Goal: Task Accomplishment & Management: Manage account settings

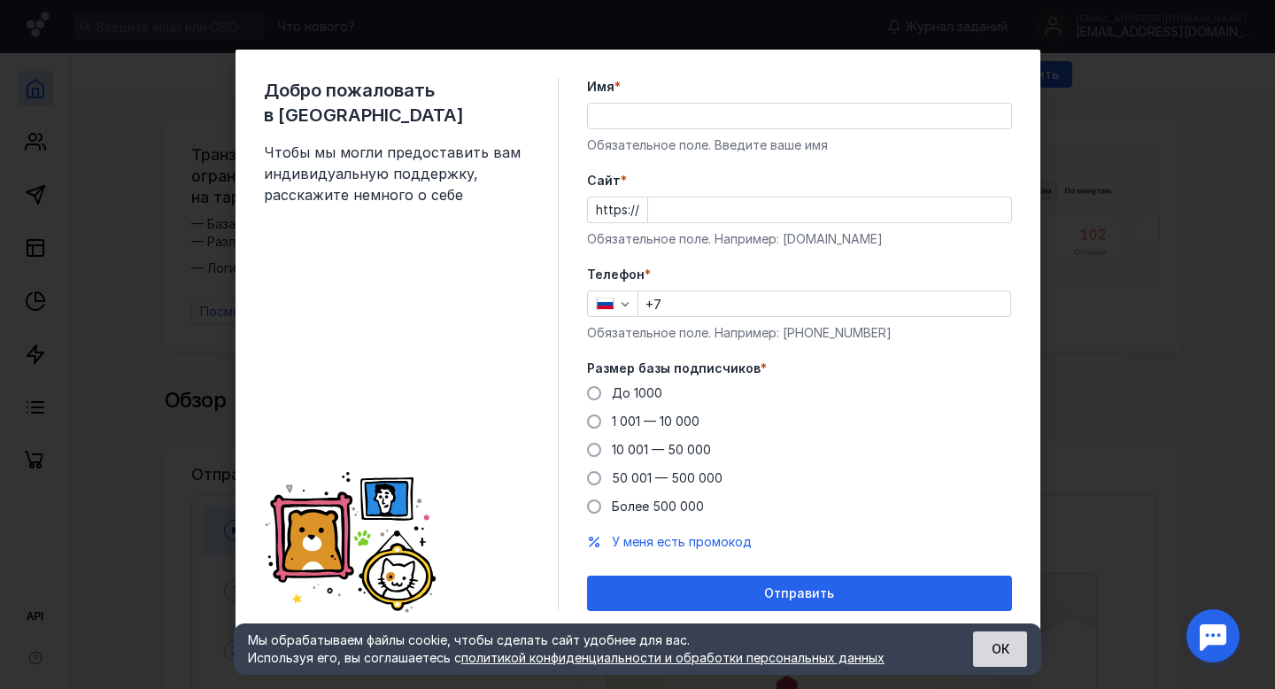
click at [985, 651] on button "ОК" at bounding box center [1000, 648] width 54 height 35
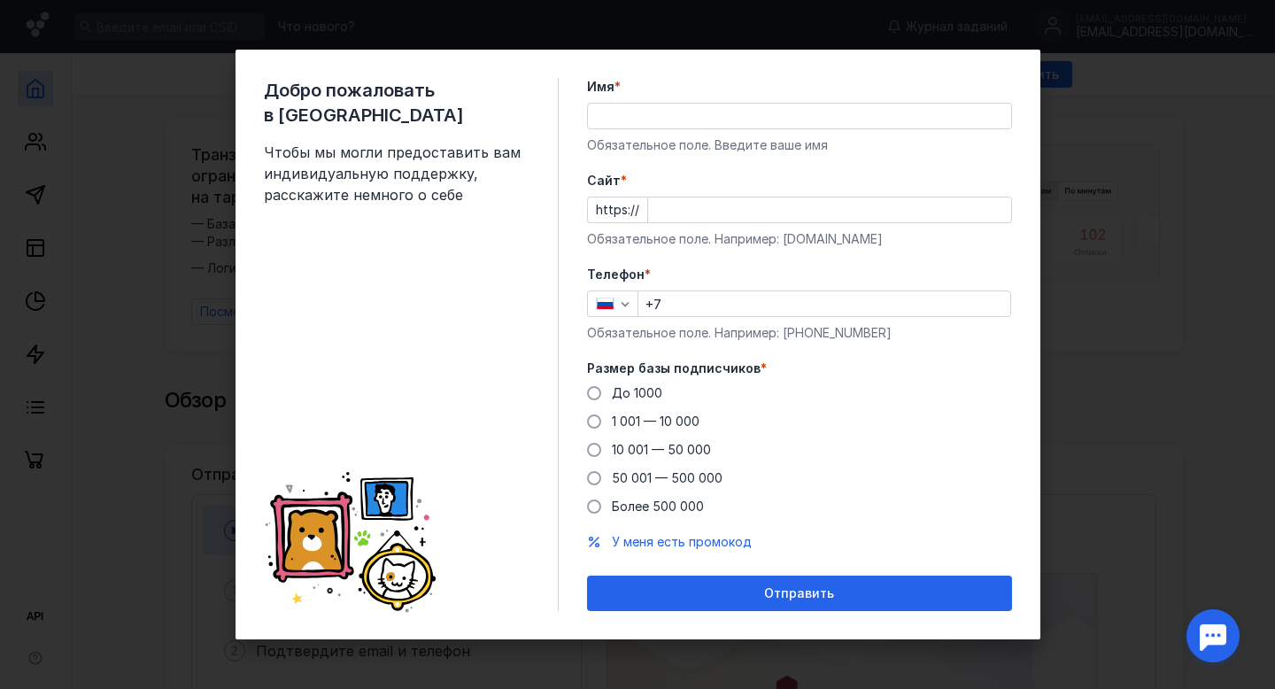
click at [1114, 457] on div "Добро пожаловать в Sendsay Чтобы мы могли предоставить вам индивидуальную подде…" at bounding box center [637, 344] width 1275 height 689
click at [878, 118] on input "Имя *" at bounding box center [799, 116] width 423 height 25
type input "[PERSON_NAME]"
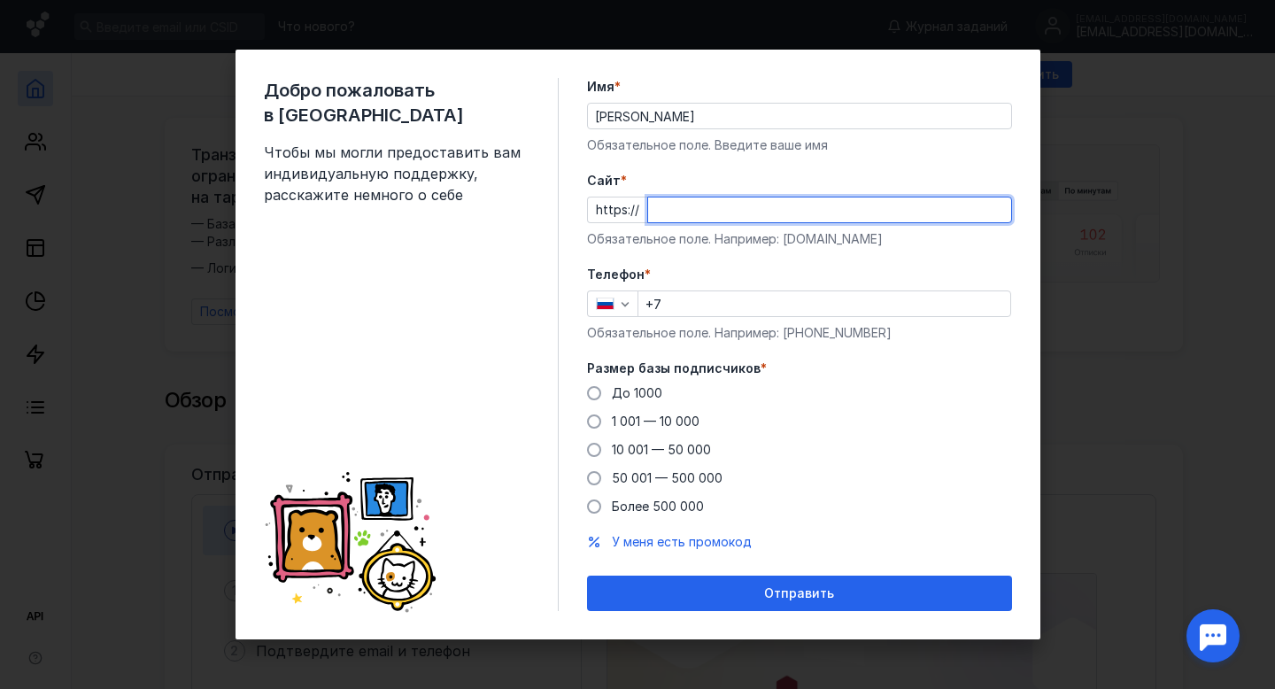
click at [803, 209] on input "Cайт *" at bounding box center [829, 209] width 363 height 25
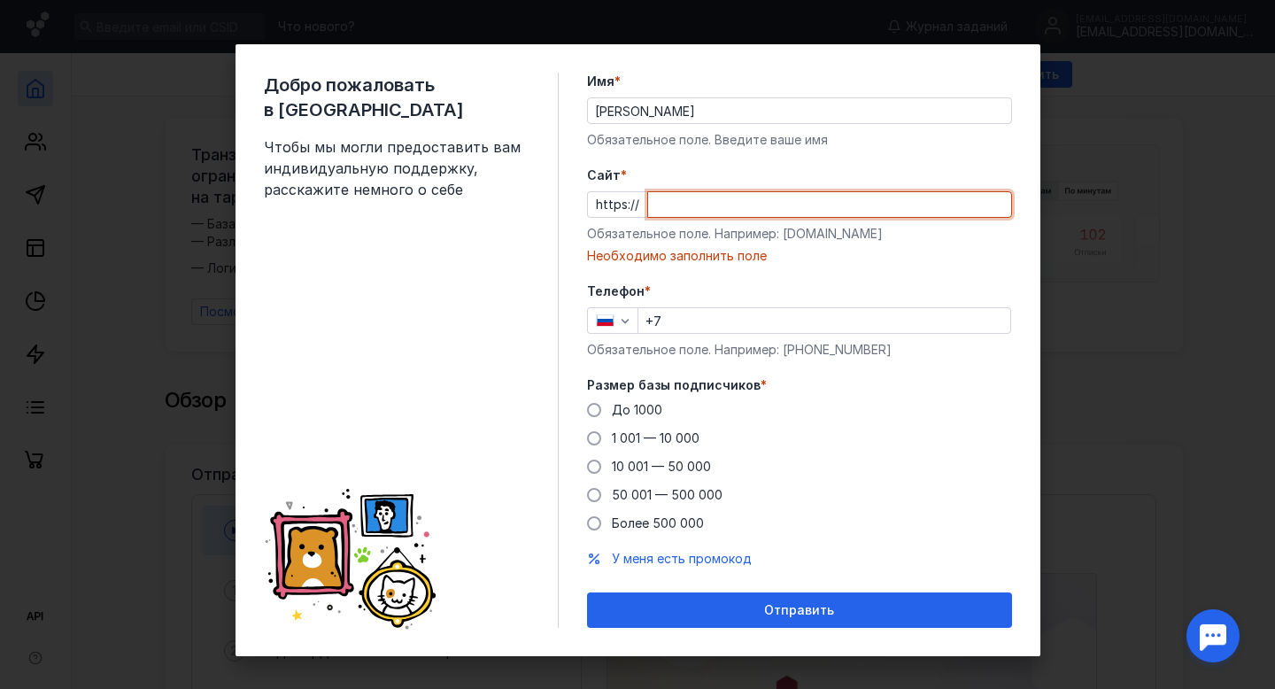
paste input "[EMAIL_ADDRESS][DOMAIN_NAME]"
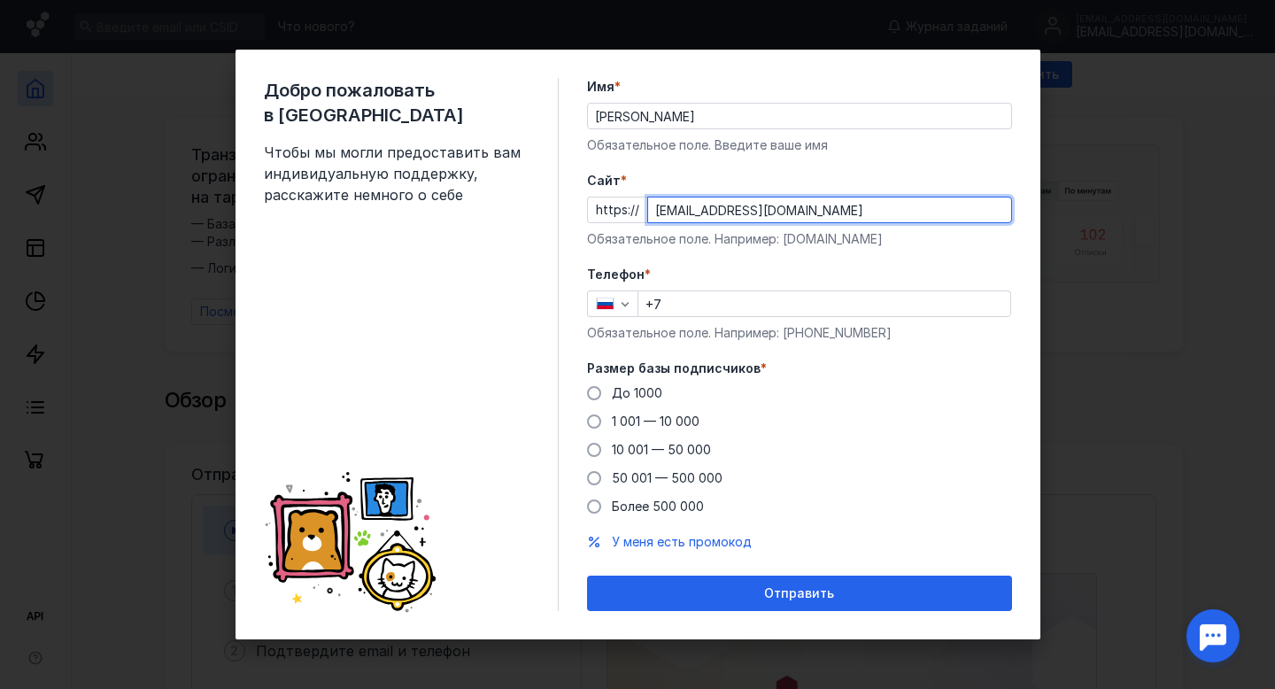
type input "[EMAIL_ADDRESS][DOMAIN_NAME]"
click at [769, 306] on input "+7" at bounding box center [824, 303] width 372 height 25
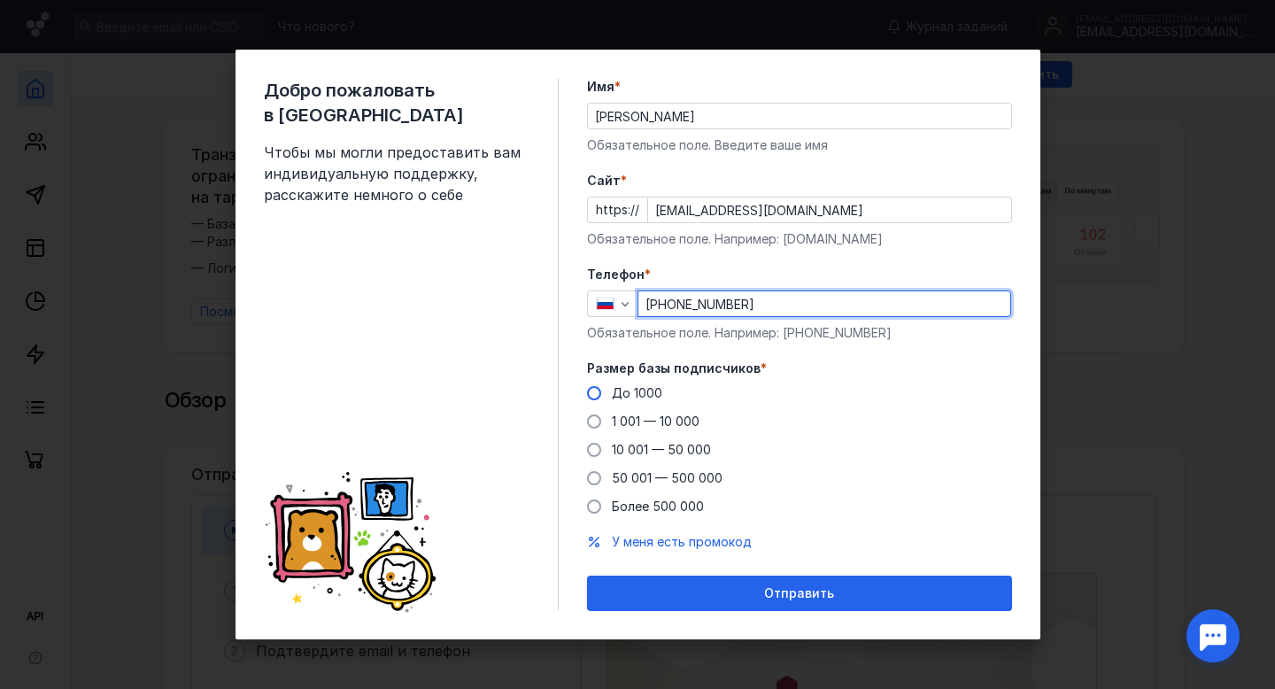
type input "[PHONE_NUMBER]"
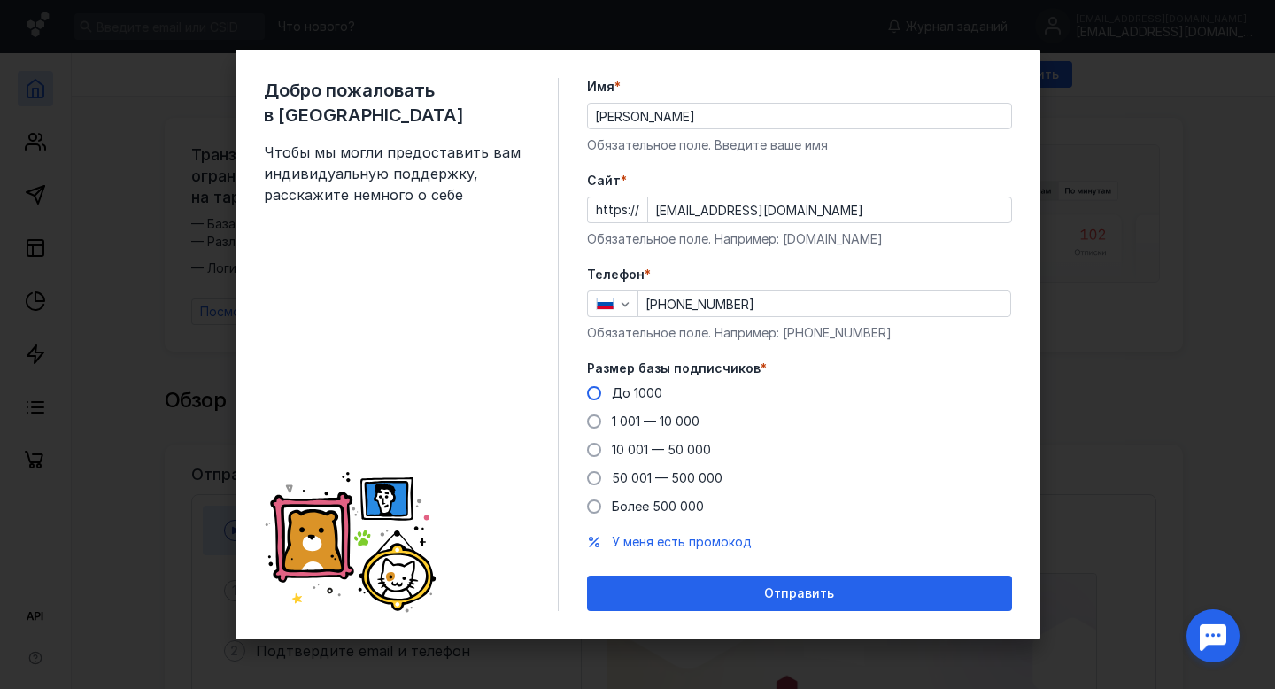
click at [640, 395] on span "До 1000" at bounding box center [637, 392] width 50 height 15
click at [0, 0] on input "До 1000" at bounding box center [0, 0] width 0 height 0
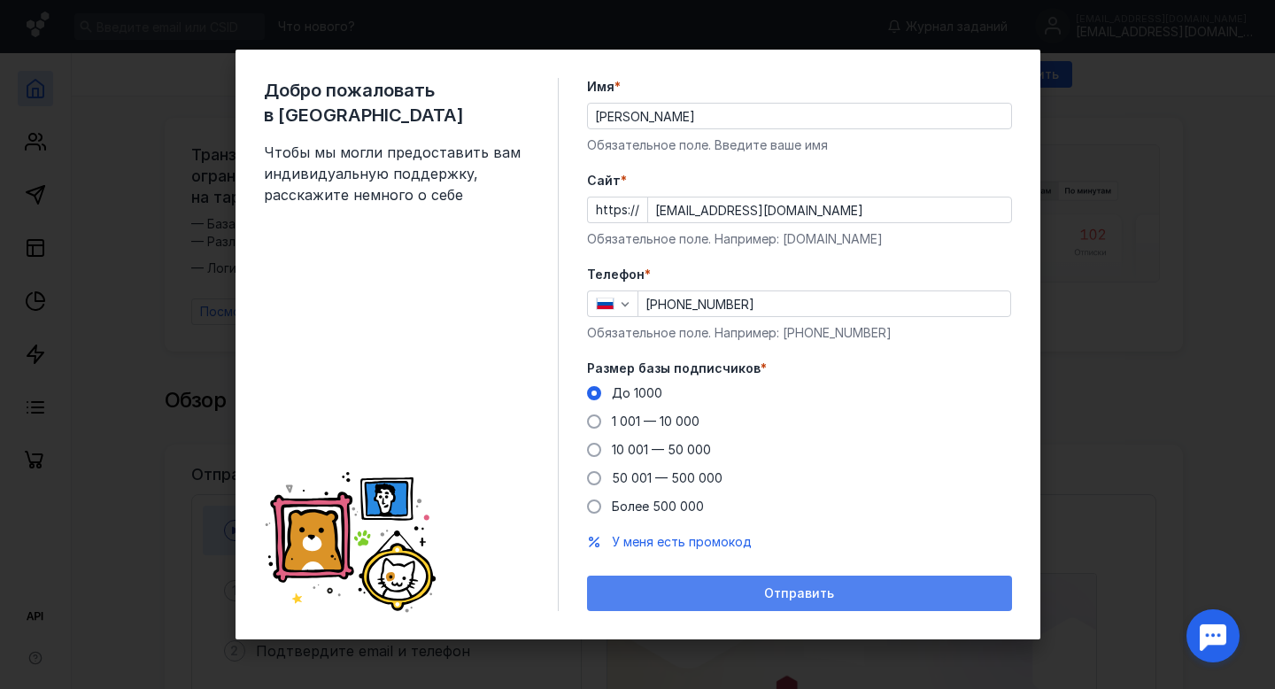
click at [750, 589] on div "Отправить" at bounding box center [799, 593] width 407 height 15
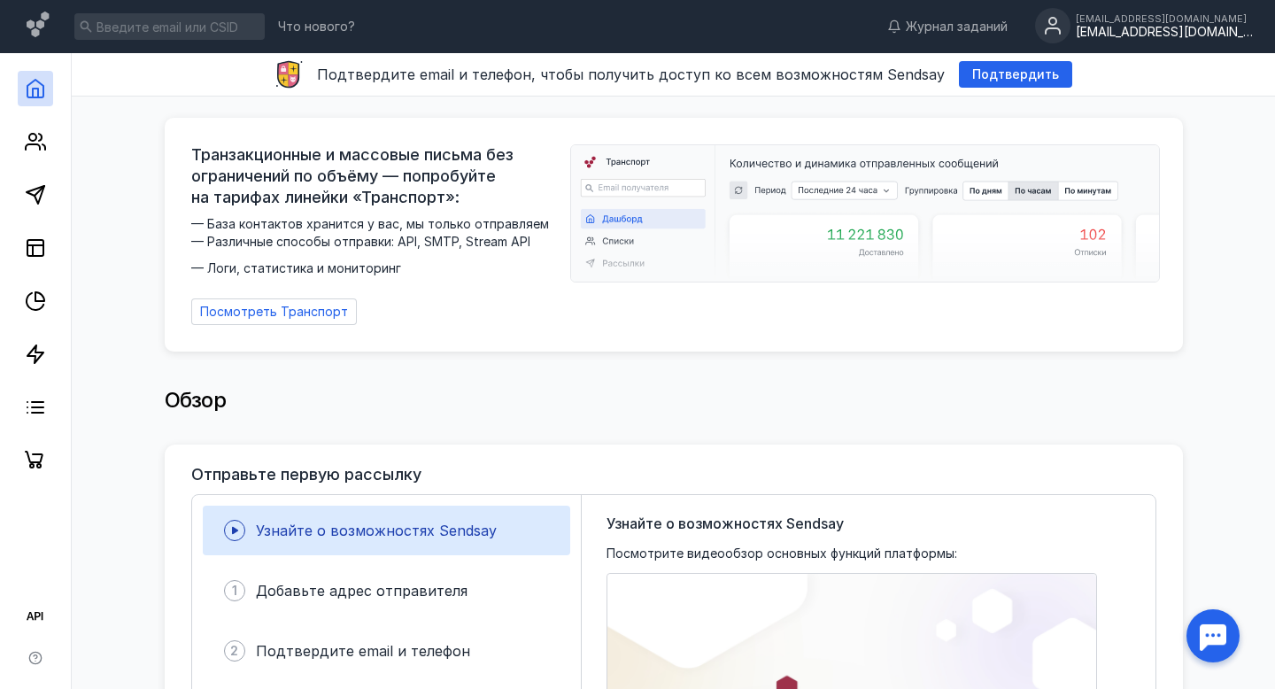
click at [1179, 35] on div "[EMAIL_ADDRESS][DOMAIN_NAME]" at bounding box center [1164, 32] width 177 height 15
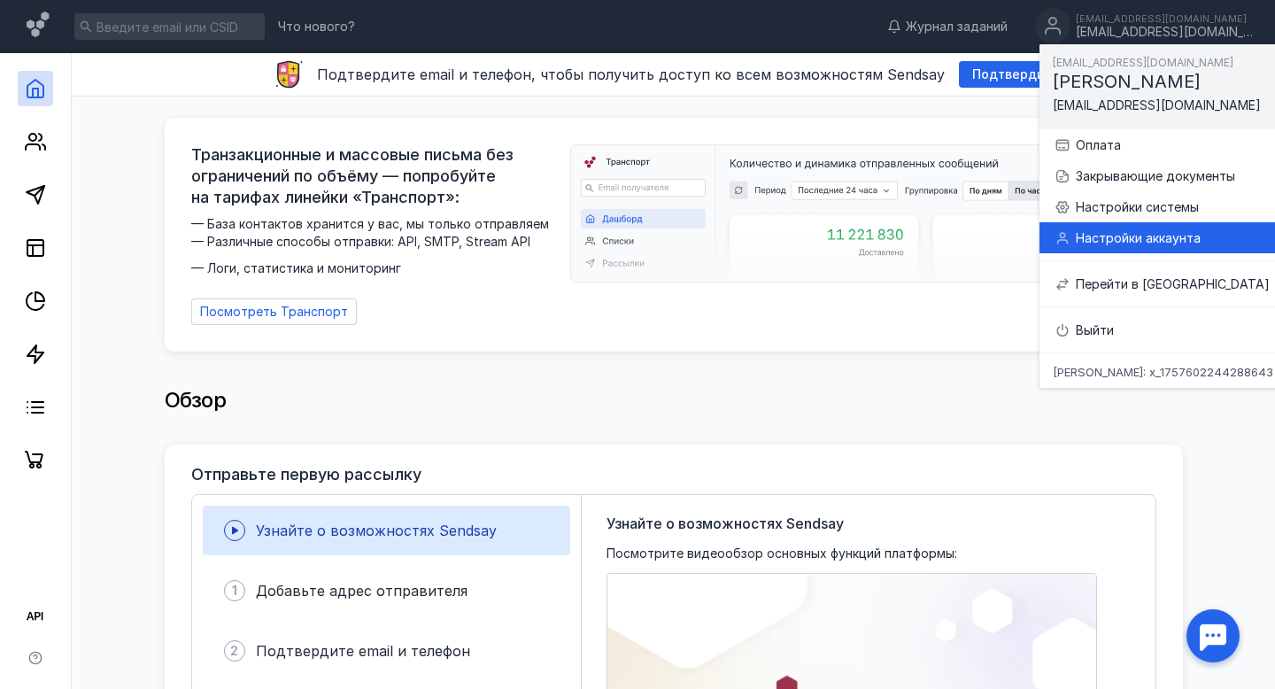
click at [1134, 240] on div "Настройки аккаунта" at bounding box center [1183, 238] width 215 height 18
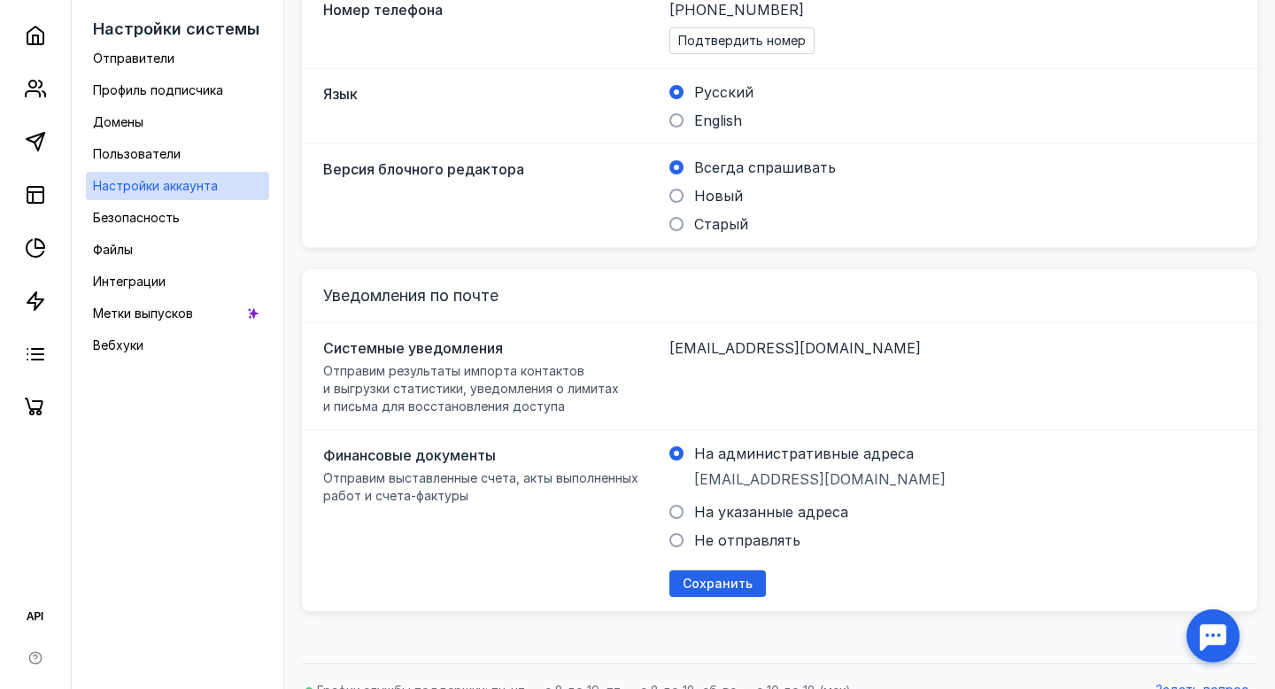
scroll to position [552, 0]
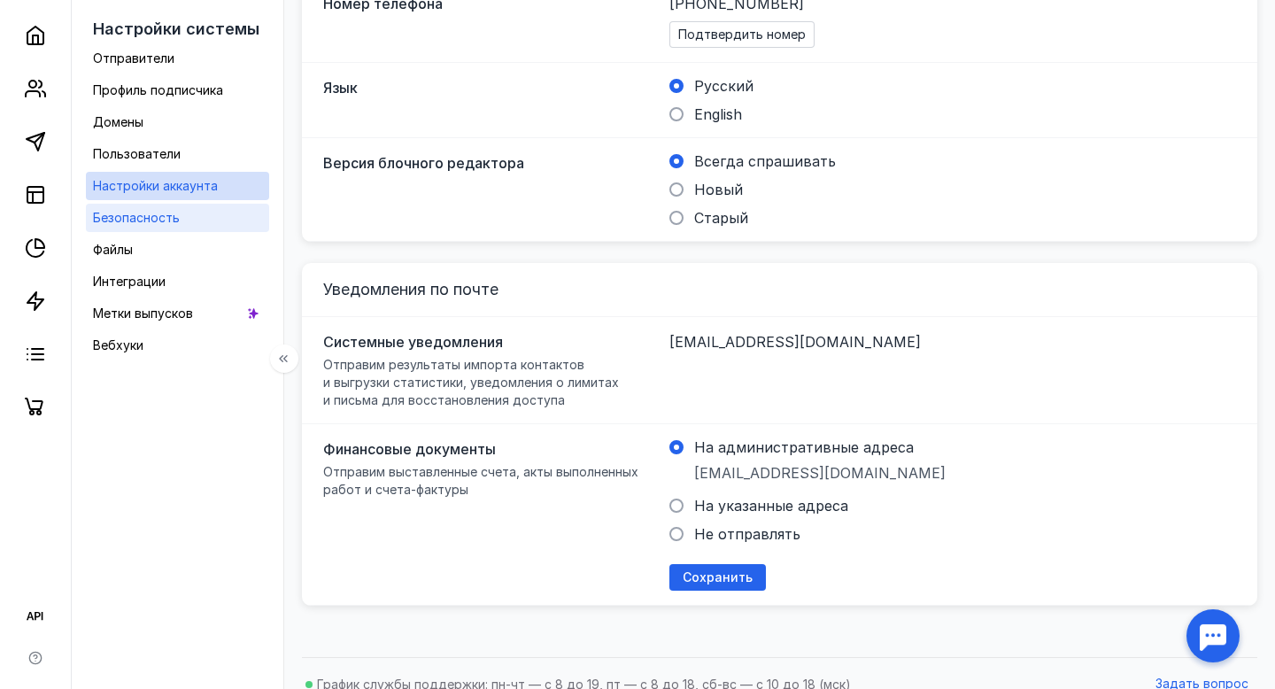
click at [137, 224] on span "Безопасность" at bounding box center [136, 217] width 87 height 15
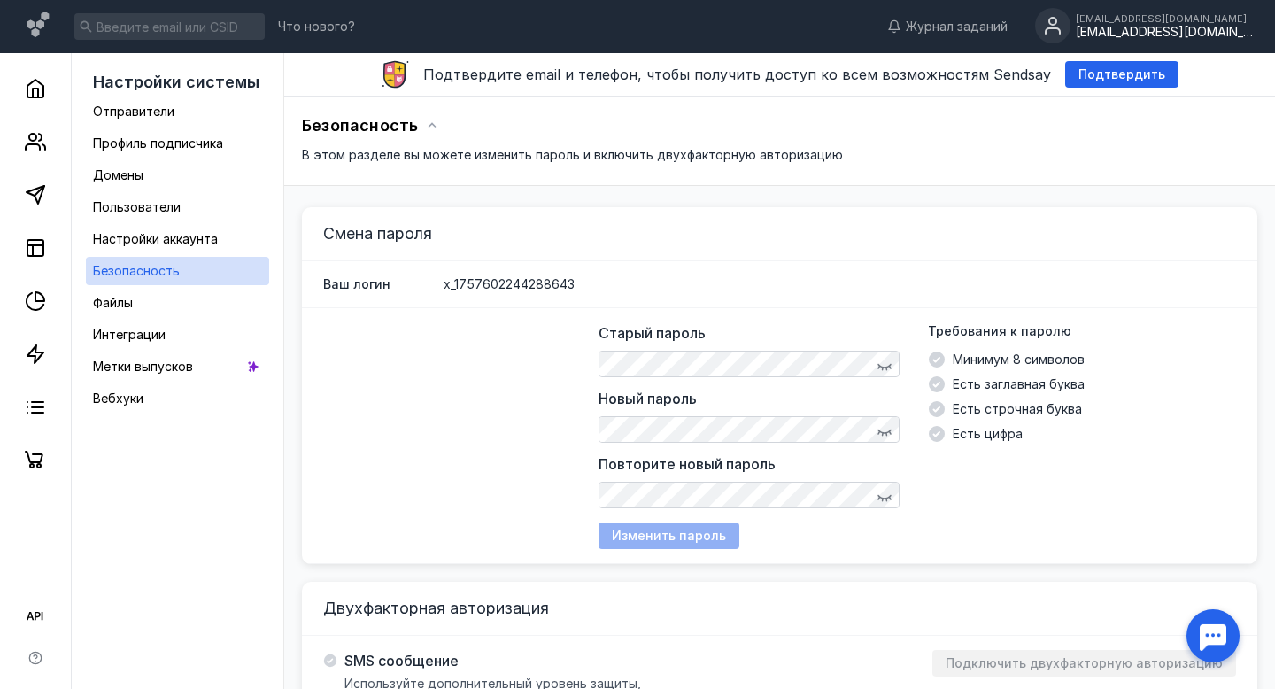
scroll to position [120, 0]
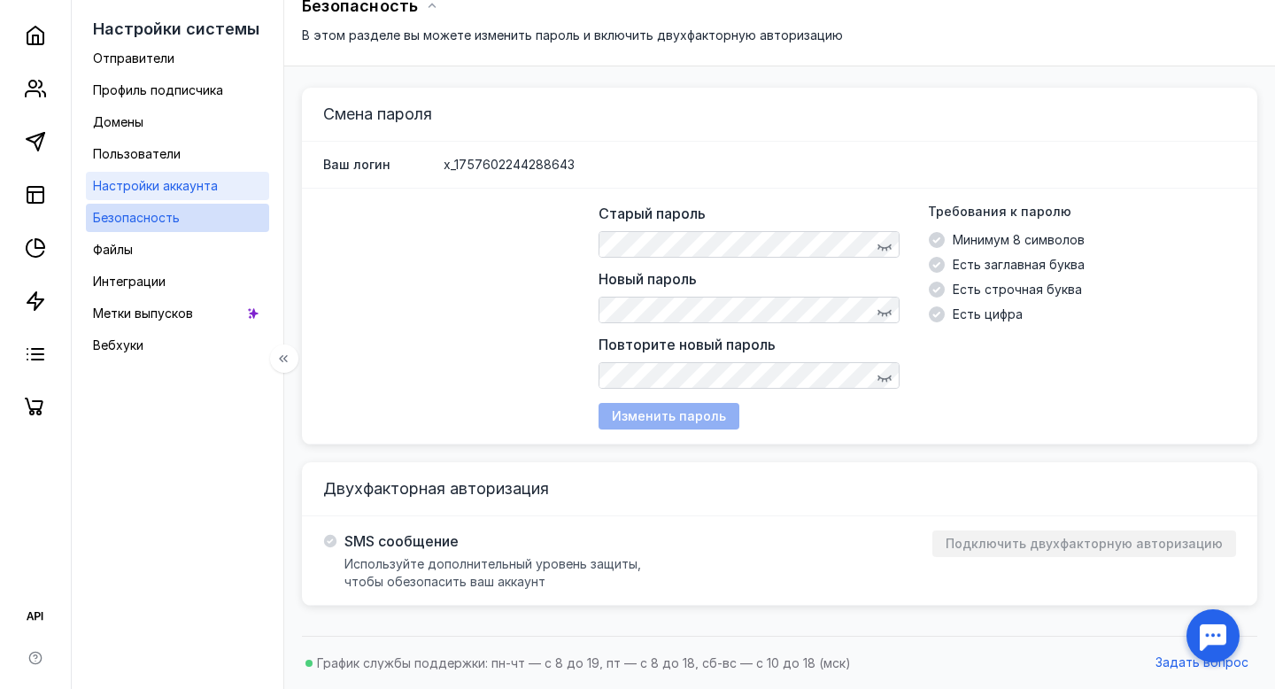
click at [189, 186] on span "Настройки аккаунта" at bounding box center [155, 185] width 125 height 15
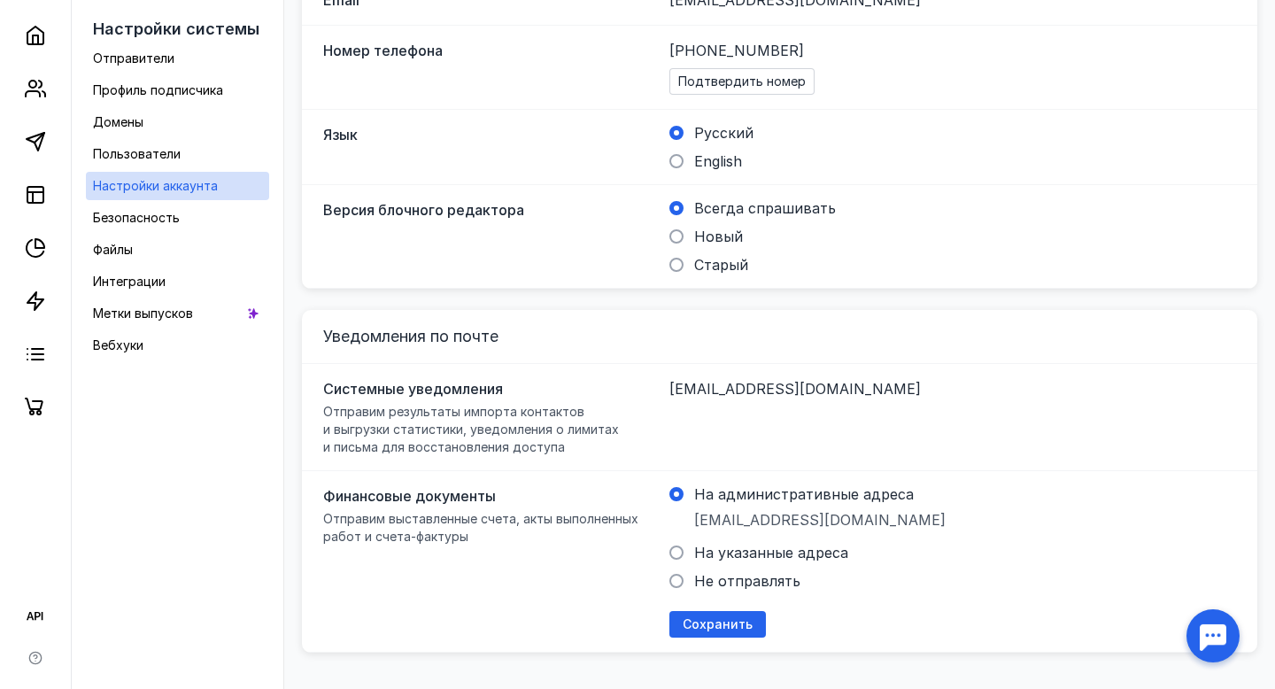
scroll to position [552, 0]
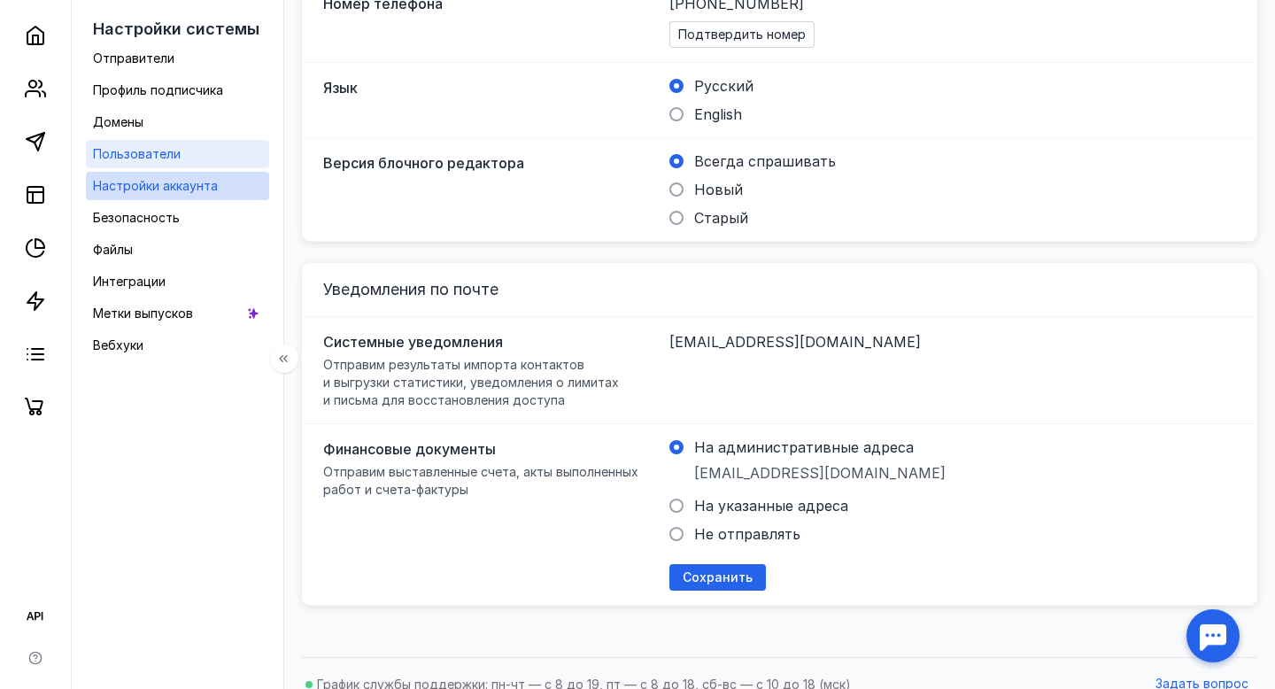
click at [140, 161] on div "Пользователи" at bounding box center [137, 153] width 88 height 21
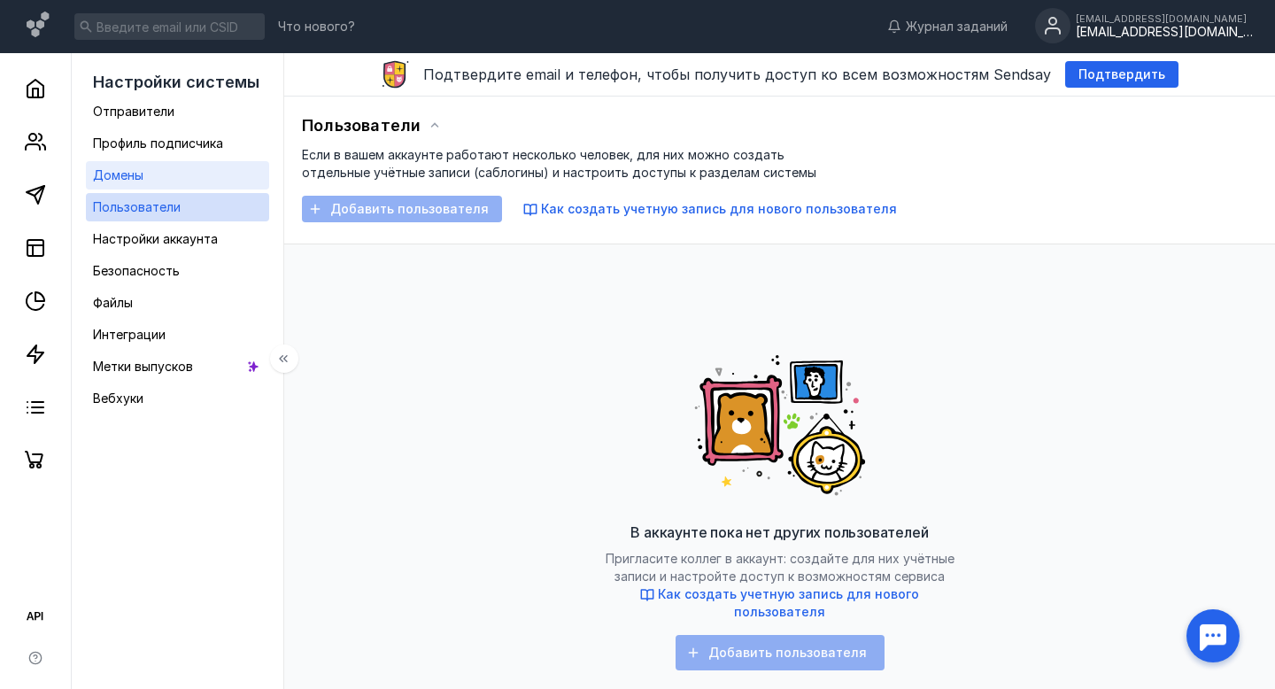
click at [146, 168] on link "Домены" at bounding box center [177, 175] width 183 height 28
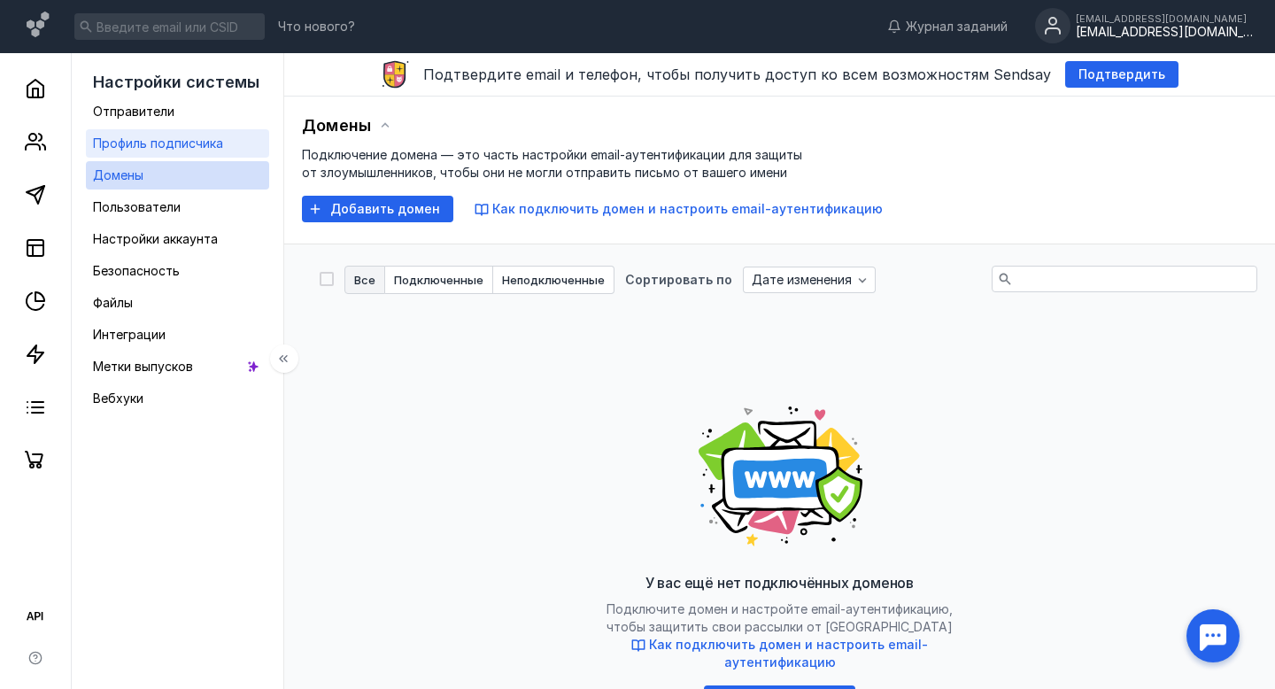
click at [146, 150] on span "Профиль подписчика" at bounding box center [158, 142] width 130 height 15
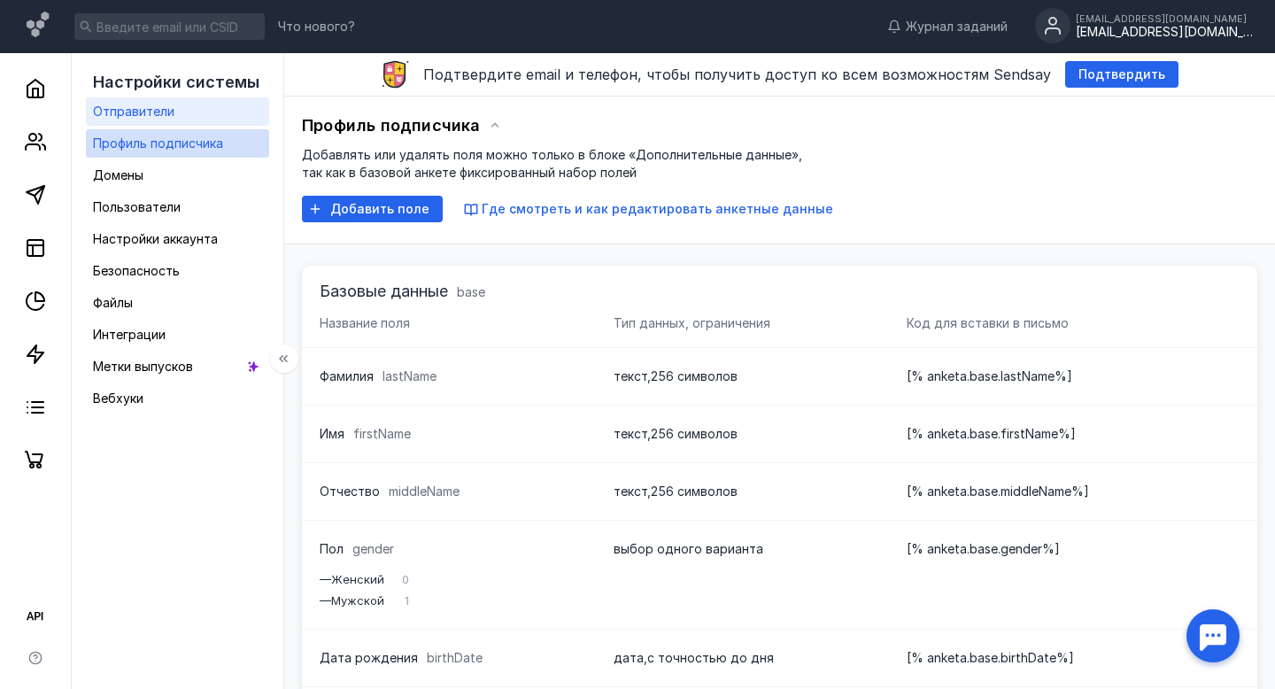
click at [146, 114] on span "Отправители" at bounding box center [133, 111] width 81 height 15
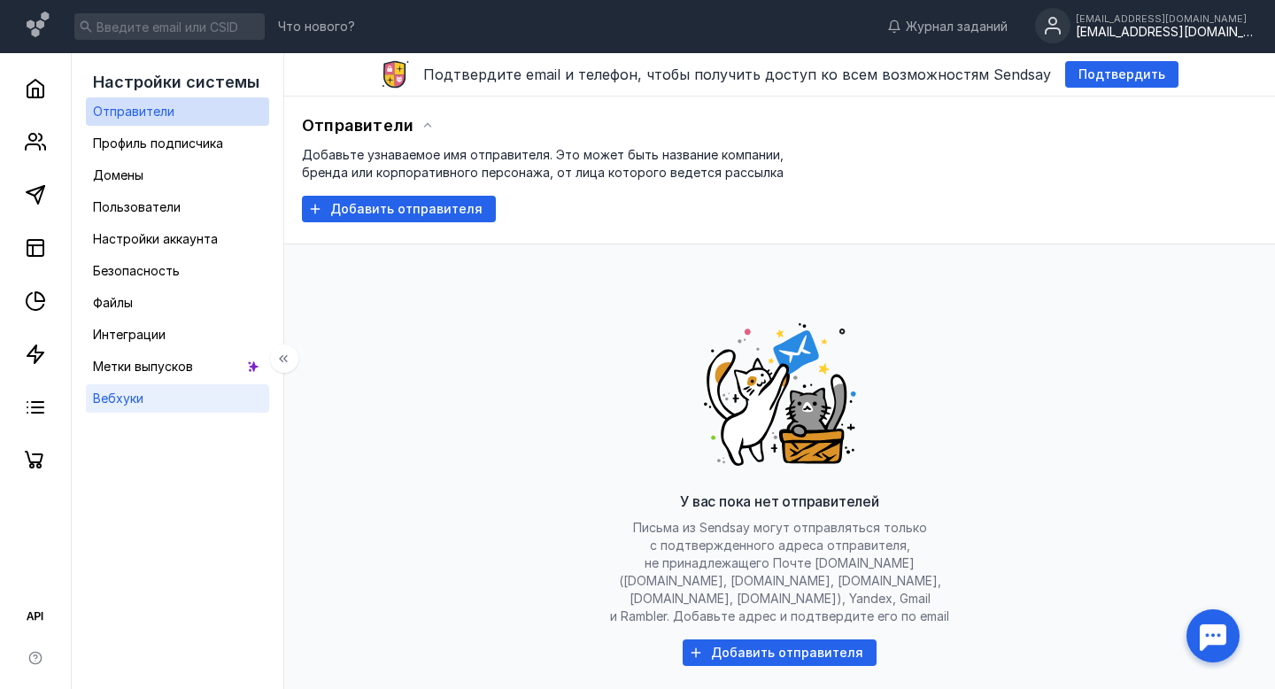
click at [123, 397] on span "Вебхуки" at bounding box center [118, 397] width 50 height 15
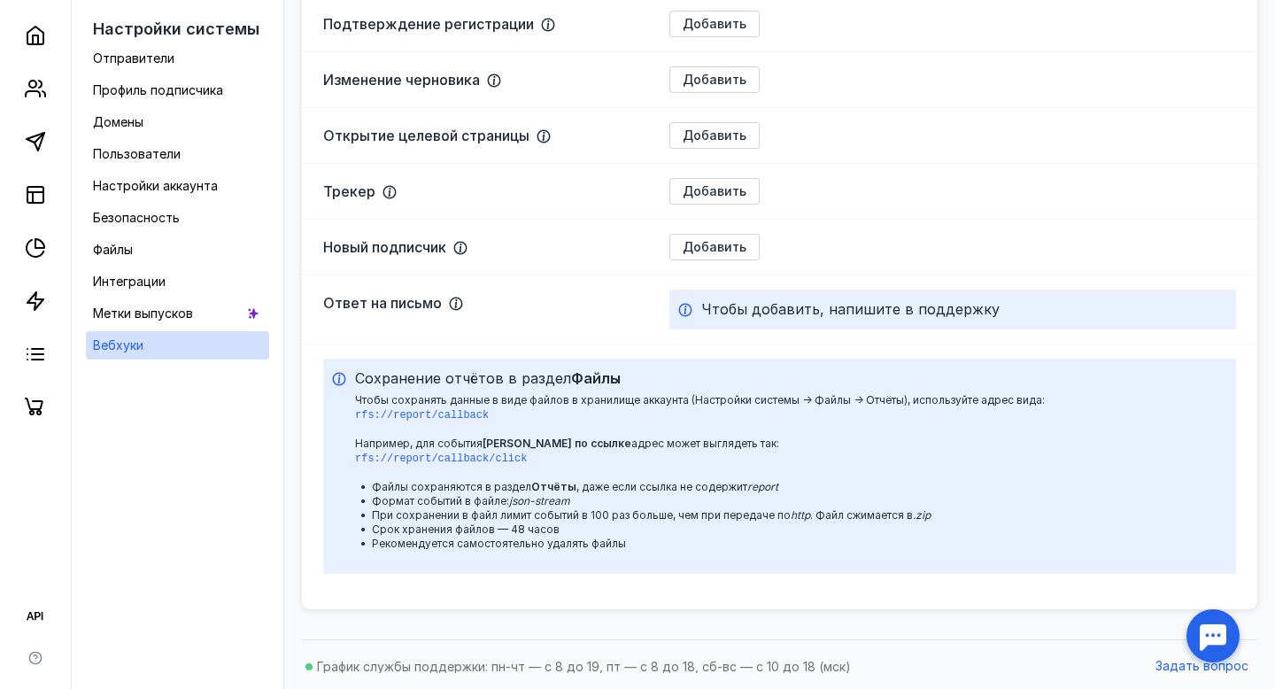
scroll to position [652, 0]
click at [190, 312] on span "Метки выпусков" at bounding box center [143, 312] width 100 height 15
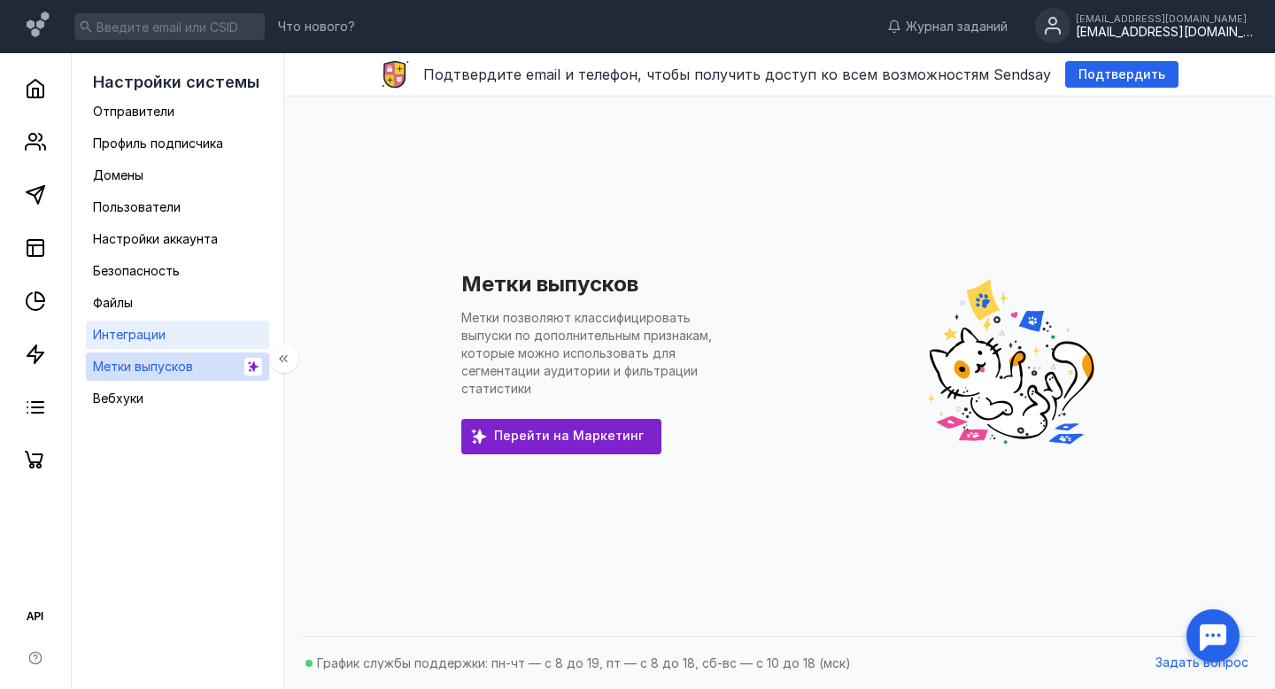
click at [169, 341] on link "Интеграции" at bounding box center [177, 334] width 183 height 28
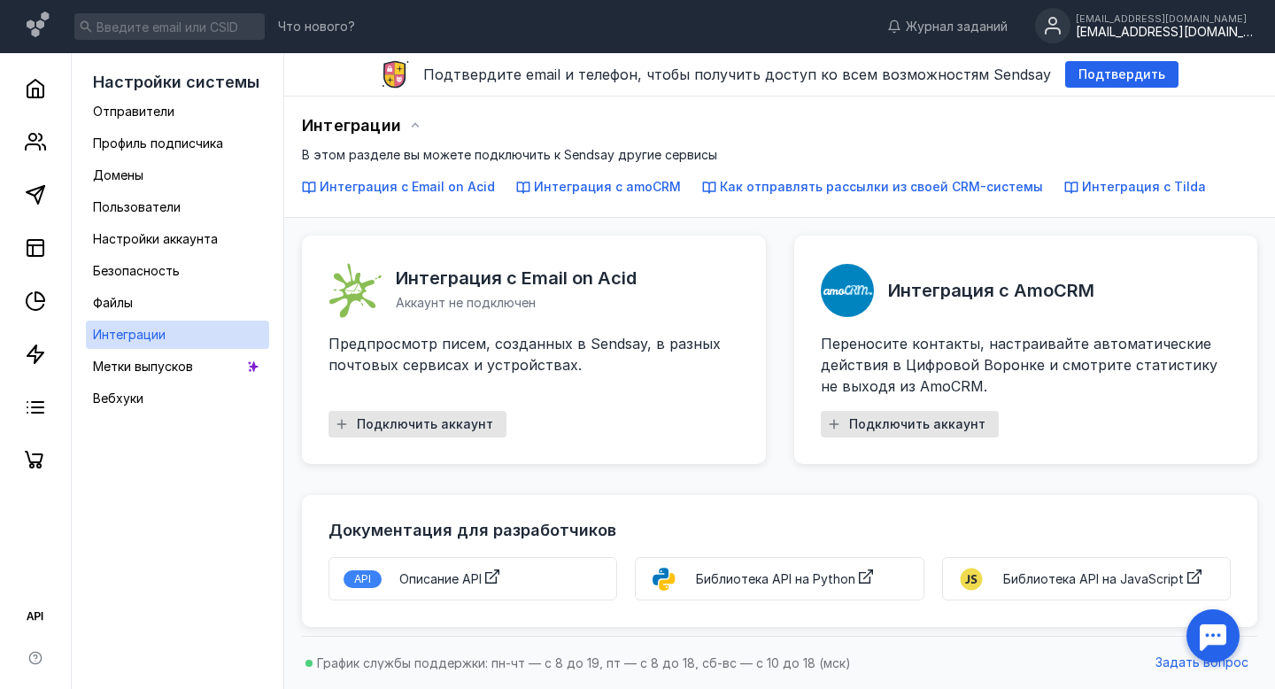
click at [1099, 19] on div "[EMAIL_ADDRESS][DOMAIN_NAME]" at bounding box center [1164, 18] width 177 height 11
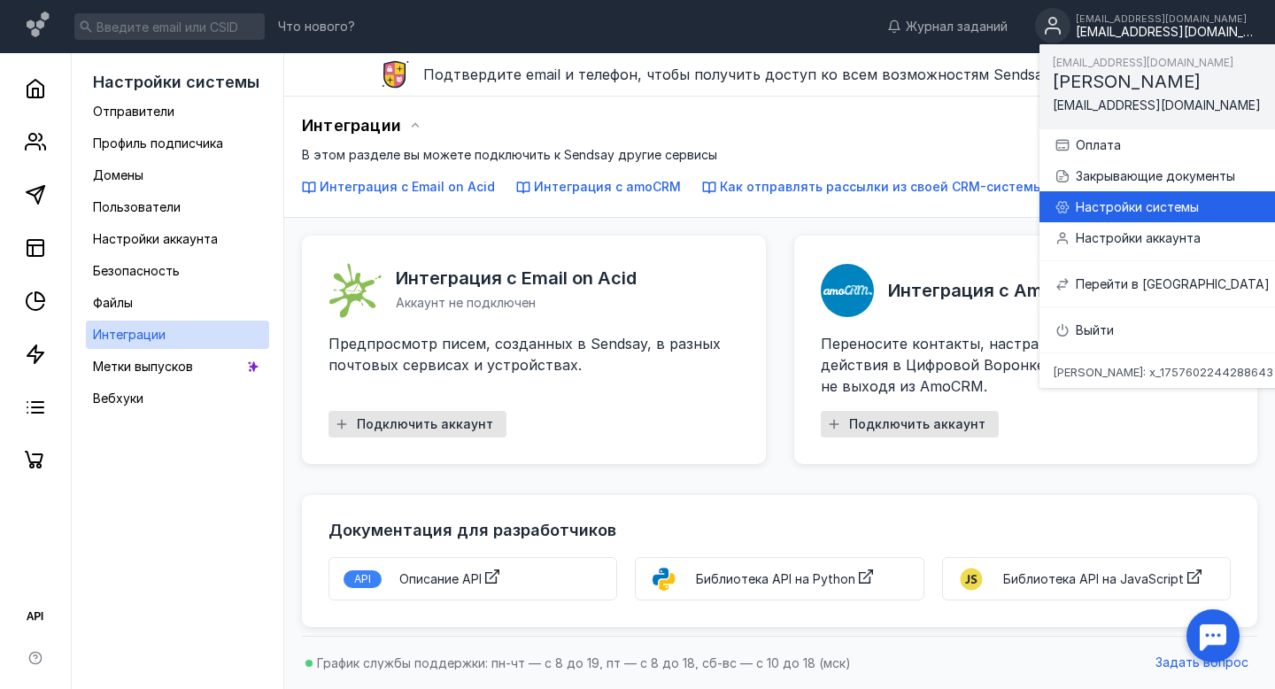
click at [1078, 212] on div "Настройки системы" at bounding box center [1183, 207] width 215 height 18
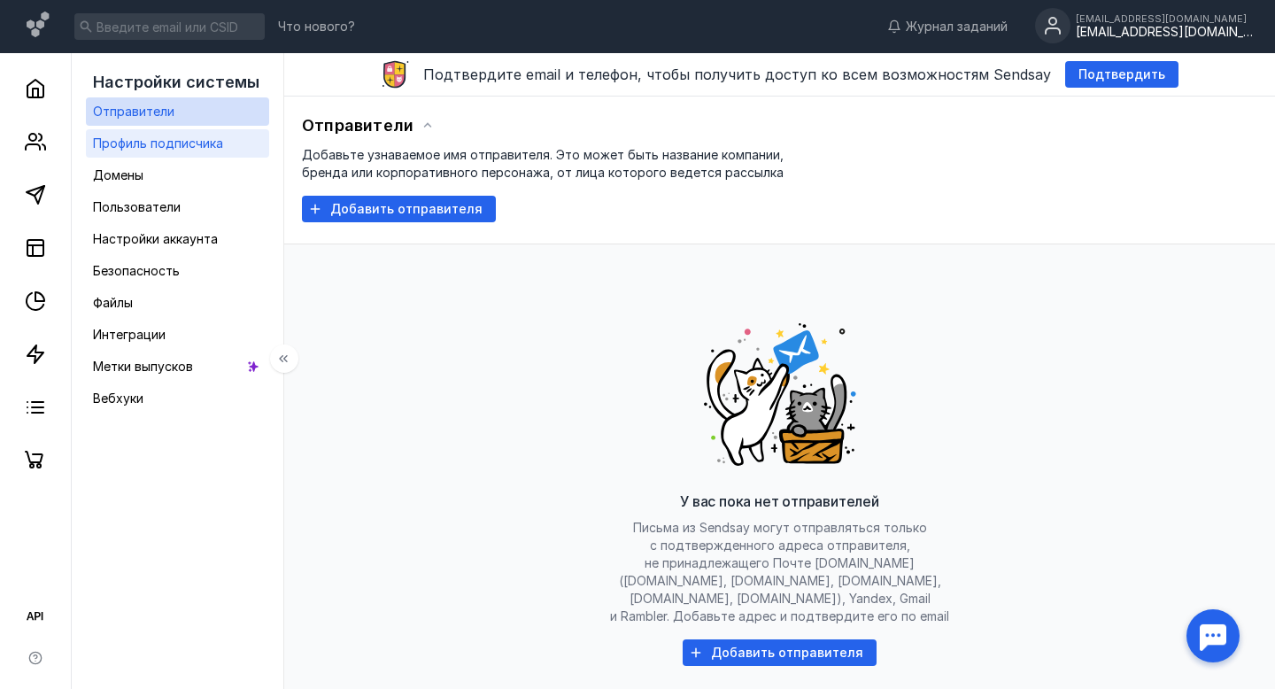
click at [228, 148] on link "Профиль подписчика" at bounding box center [177, 143] width 183 height 28
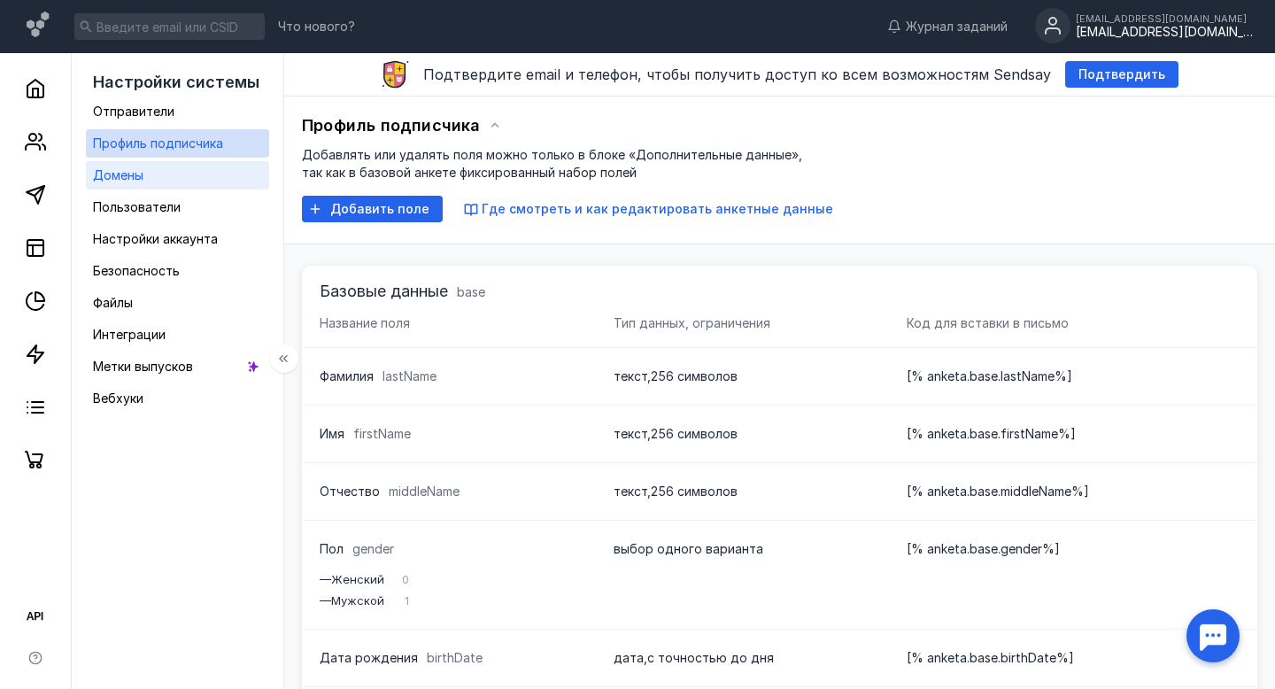
click at [214, 179] on link "Домены" at bounding box center [177, 175] width 183 height 28
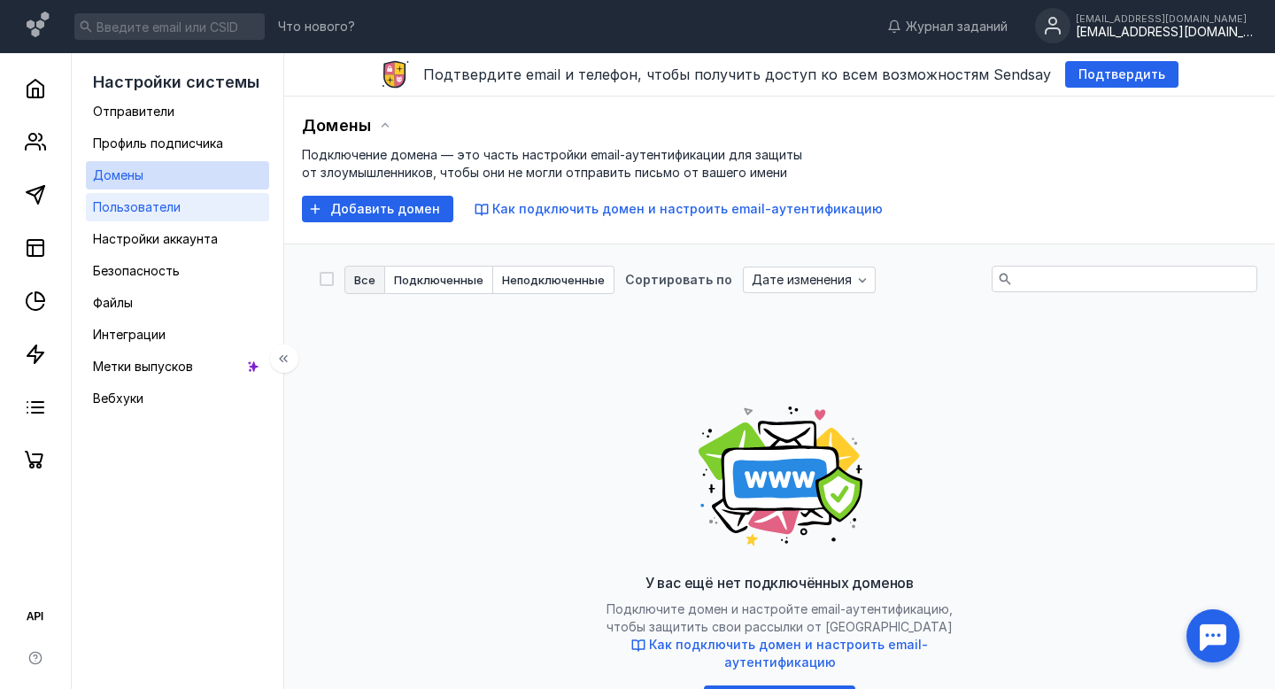
click at [209, 205] on link "Пользователи" at bounding box center [177, 207] width 183 height 28
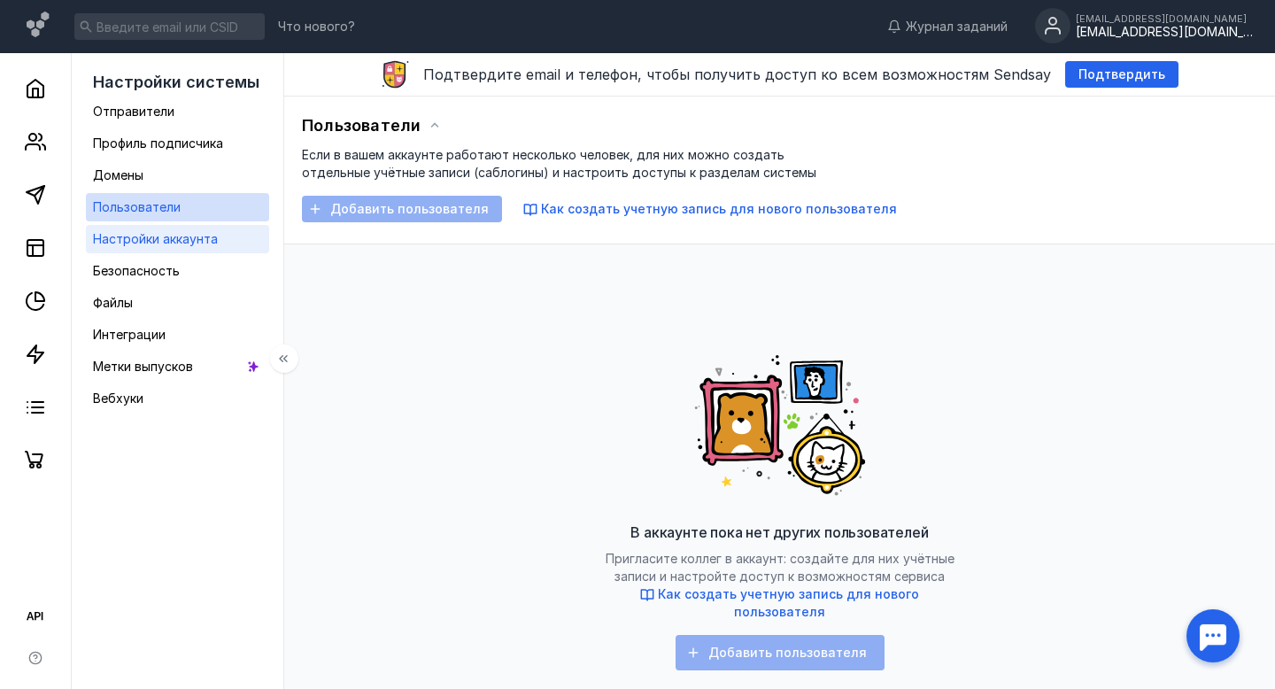
click at [206, 236] on span "Настройки аккаунта" at bounding box center [155, 238] width 125 height 15
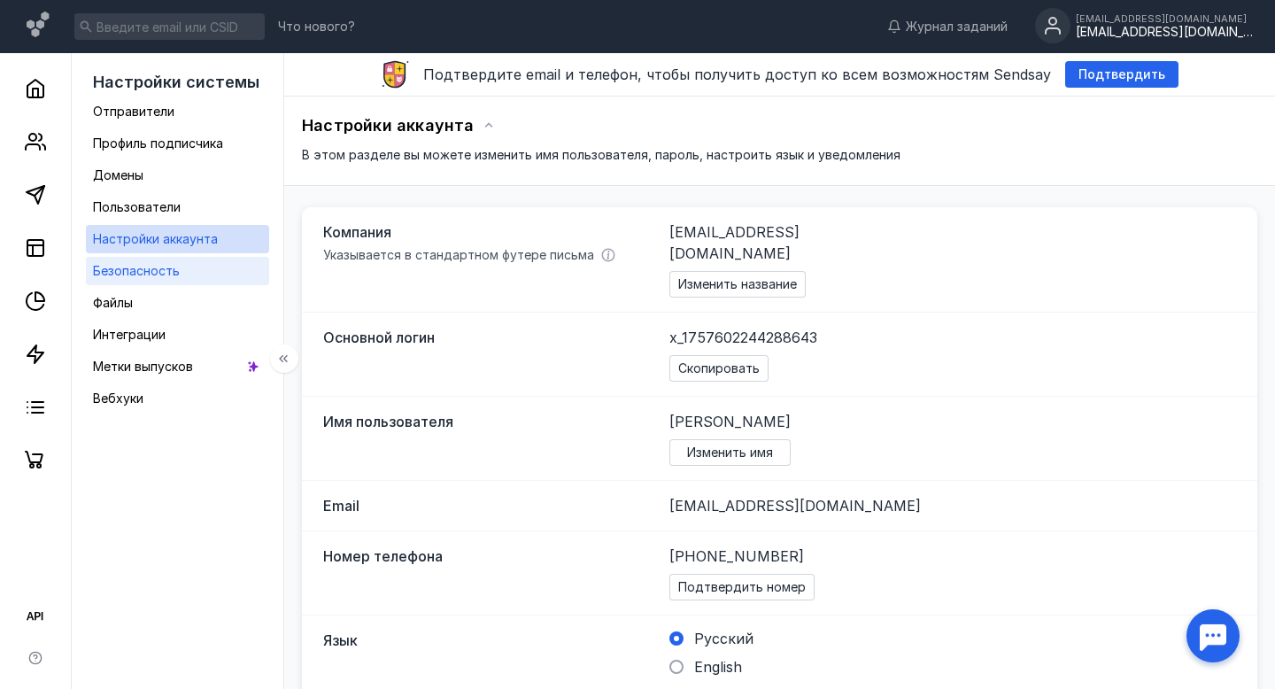
click at [207, 267] on link "Безопасность" at bounding box center [177, 271] width 183 height 28
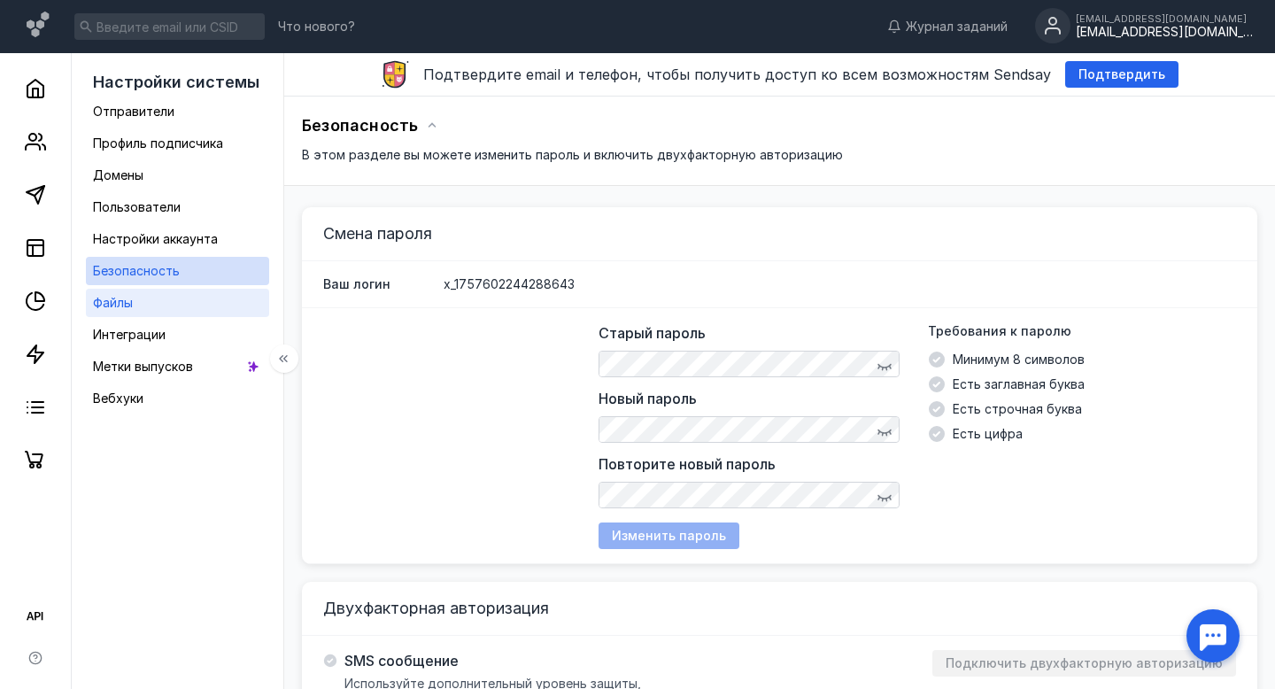
click at [201, 300] on link "Файлы" at bounding box center [177, 303] width 183 height 28
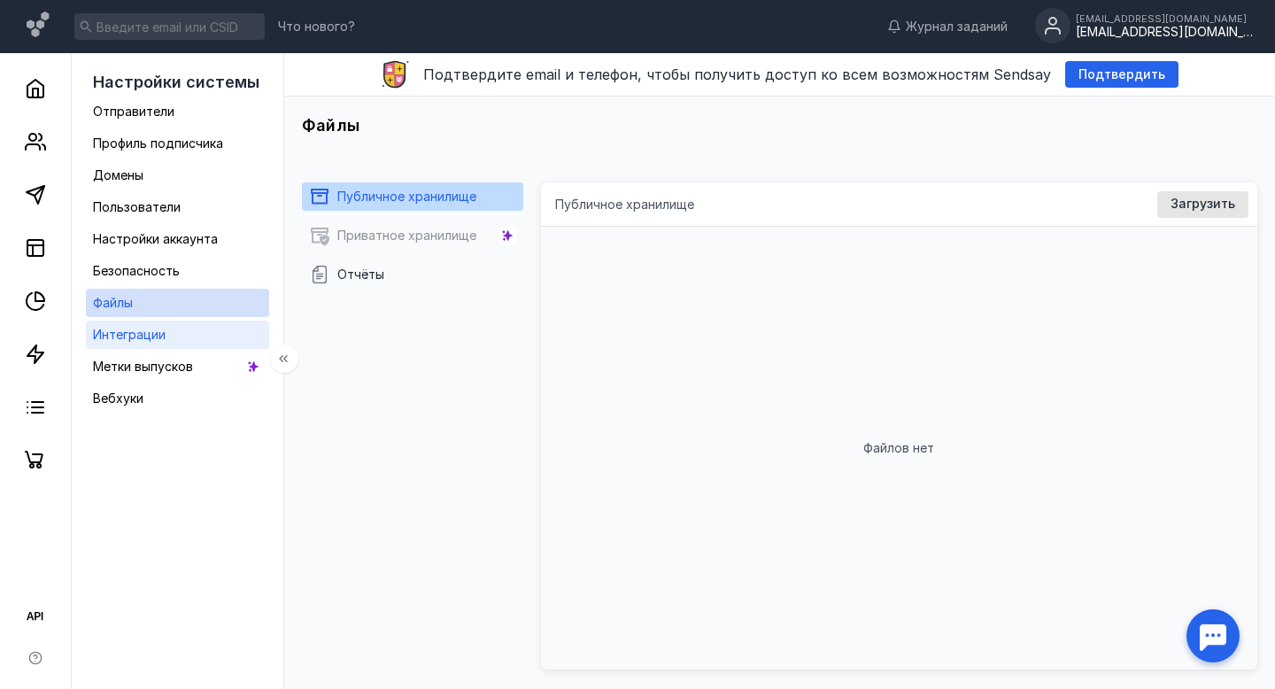
click at [197, 337] on link "Интеграции" at bounding box center [177, 334] width 183 height 28
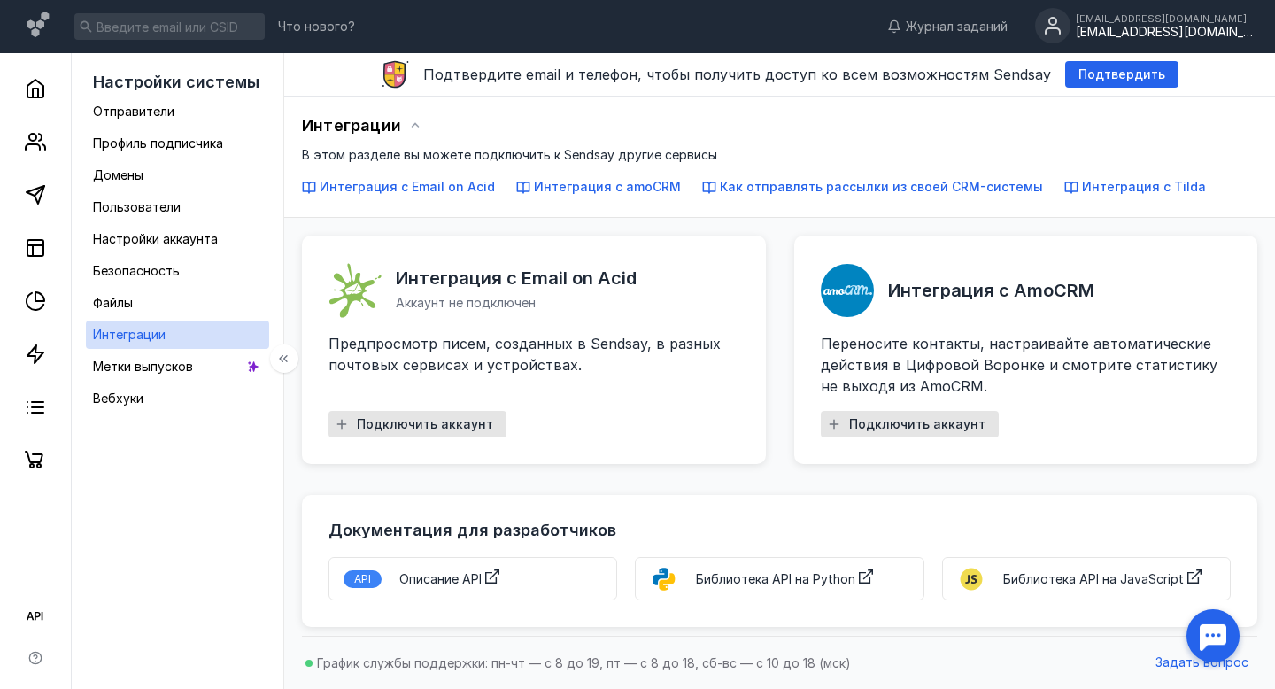
click at [197, 381] on ul "Отправители Профиль подписчика Домены Пользователи Настройки аккаунта Безопасно…" at bounding box center [177, 254] width 183 height 315
click at [194, 235] on span "Настройки аккаунта" at bounding box center [155, 238] width 125 height 15
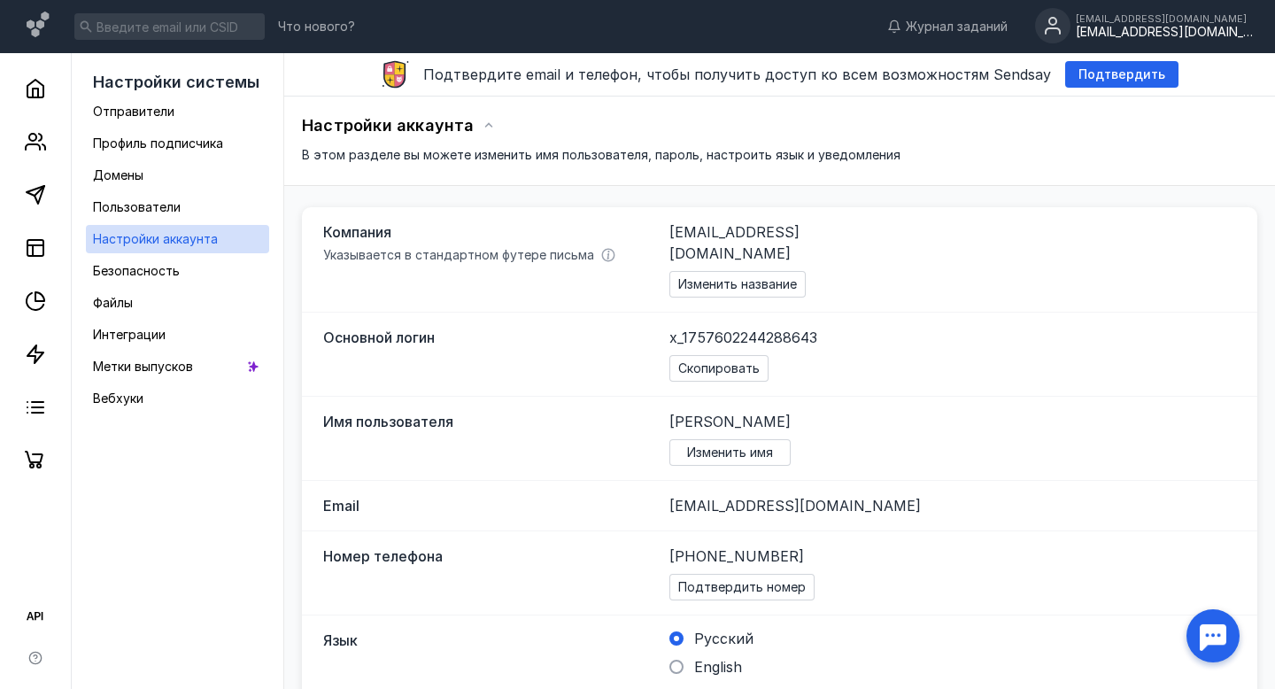
click at [482, 128] on icon at bounding box center [489, 126] width 14 height 14
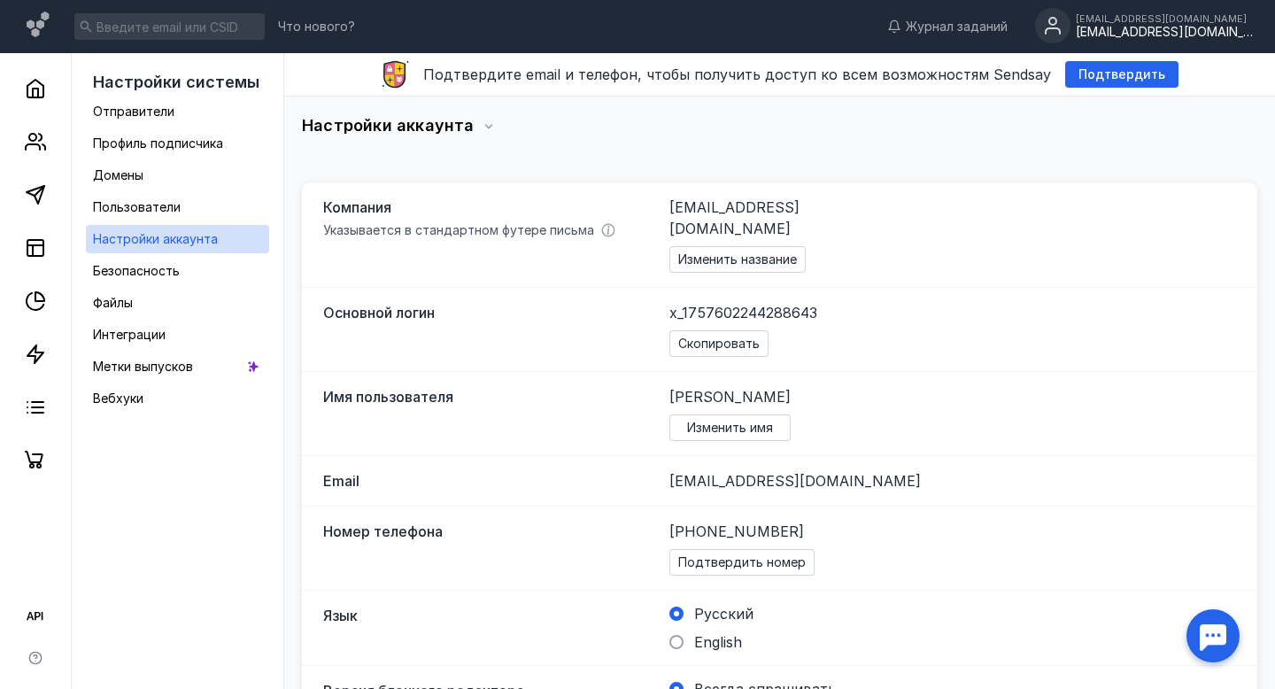
click at [482, 129] on icon at bounding box center [489, 126] width 14 height 14
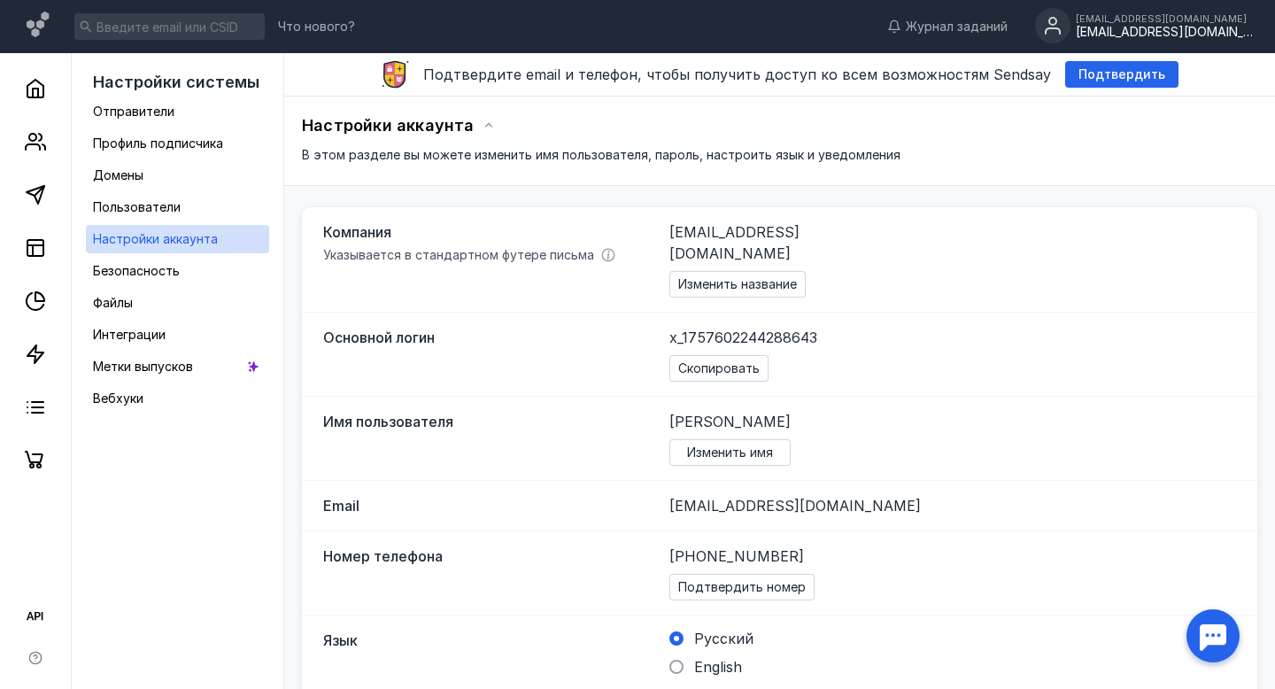
click at [1126, 32] on div "[EMAIL_ADDRESS][DOMAIN_NAME]" at bounding box center [1164, 32] width 177 height 15
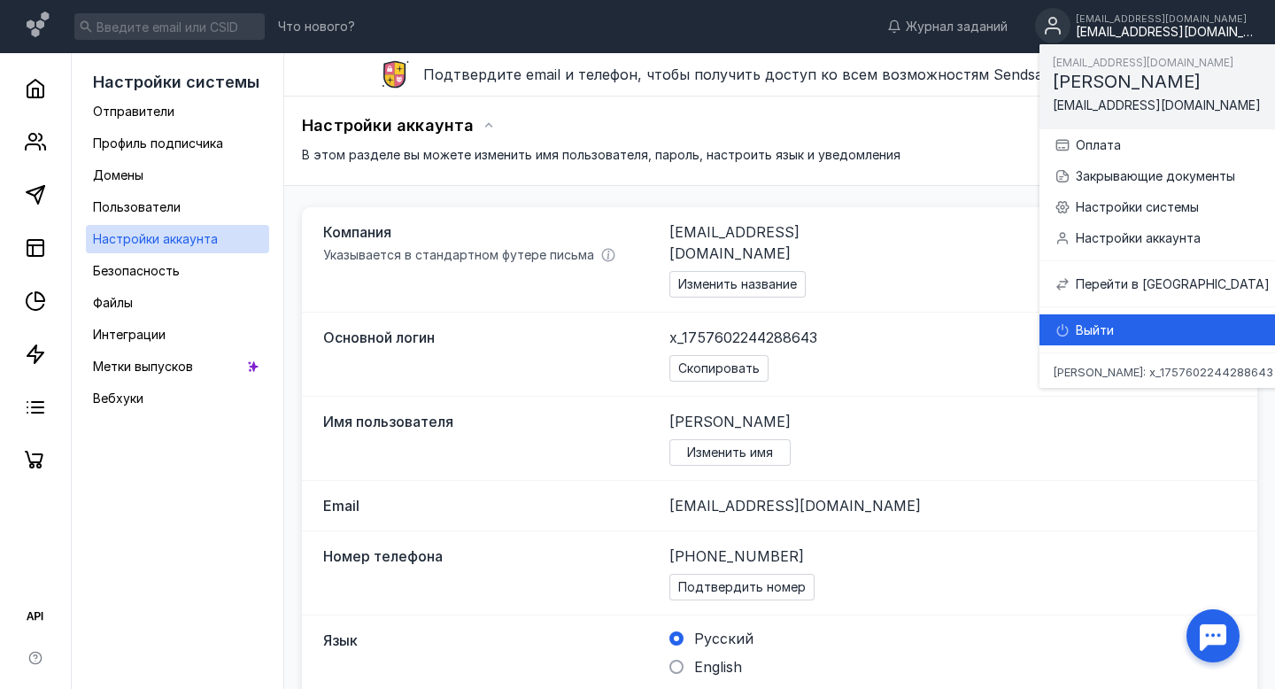
click at [1068, 340] on div "Выйти" at bounding box center [1171, 329] width 237 height 31
